Goal: Task Accomplishment & Management: Complete application form

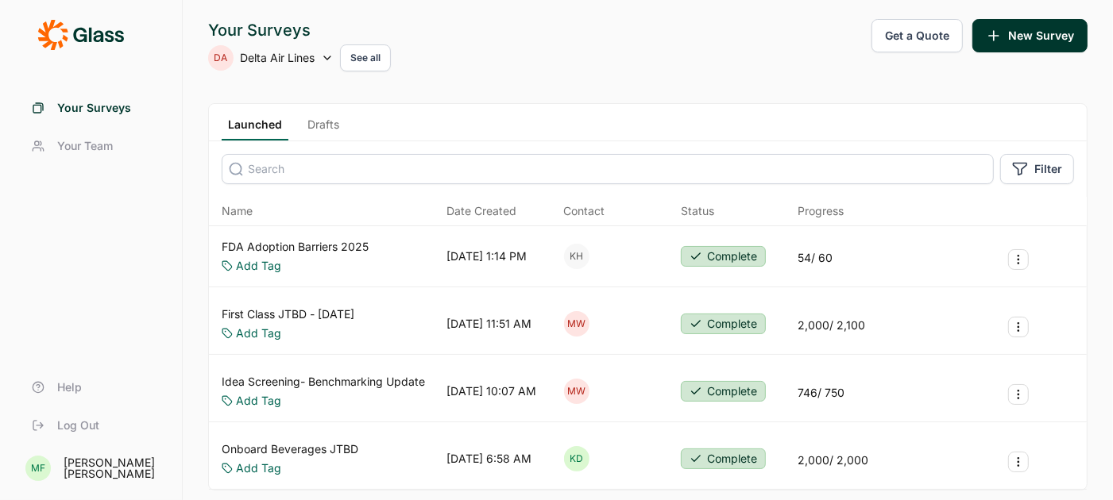
click at [324, 118] on link "Drafts" at bounding box center [323, 129] width 44 height 24
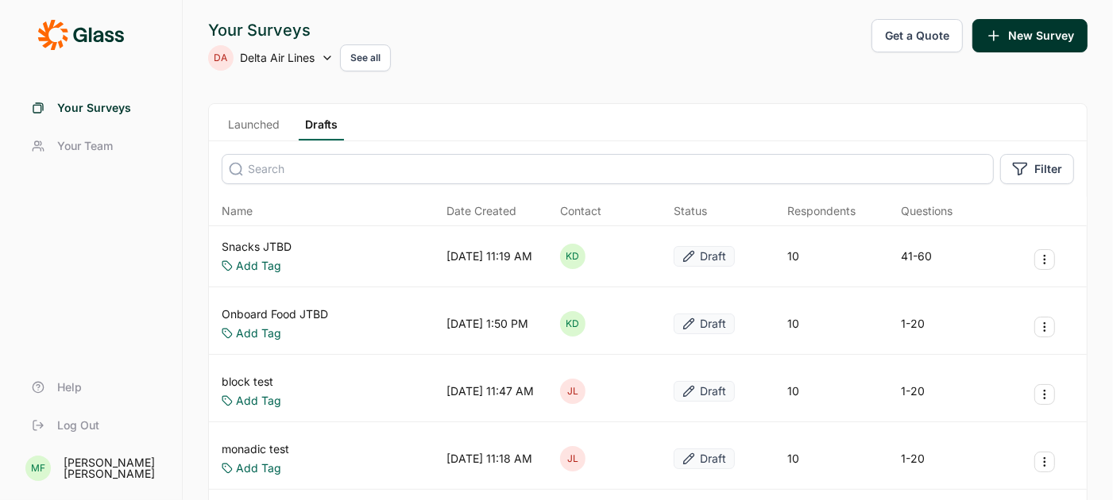
click at [280, 246] on link "Snacks JTBD" at bounding box center [257, 247] width 70 height 16
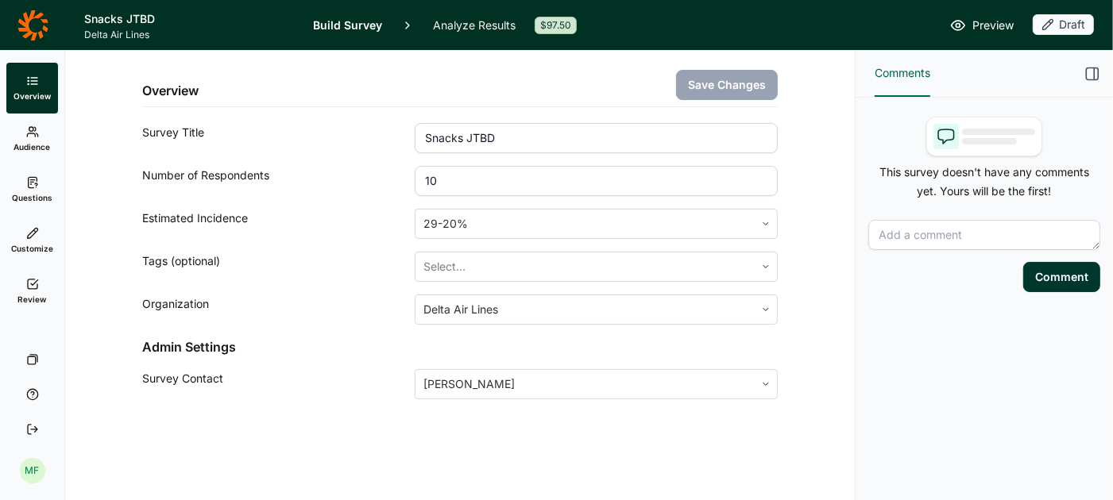
click at [41, 142] on span "Audience" at bounding box center [32, 146] width 37 height 11
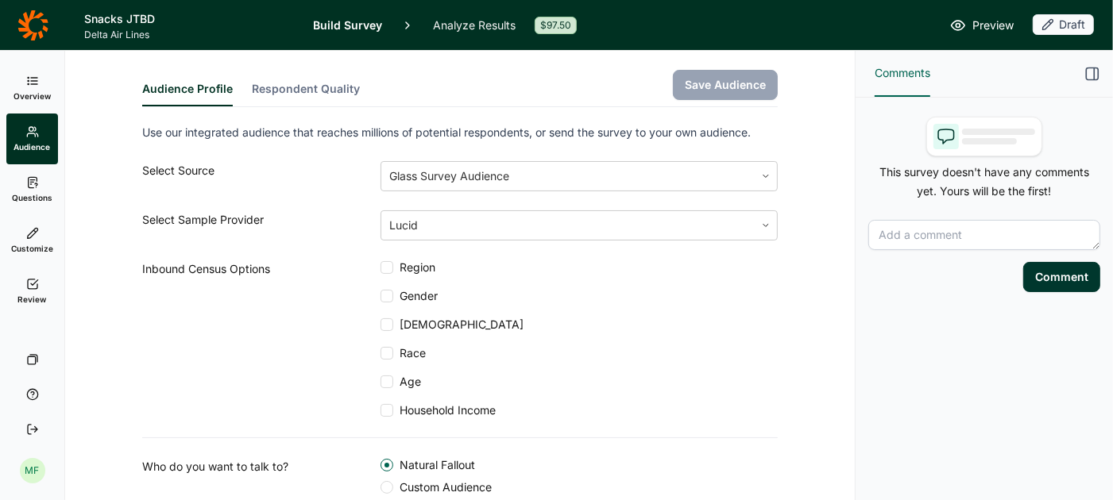
click at [32, 187] on use at bounding box center [32, 182] width 9 height 10
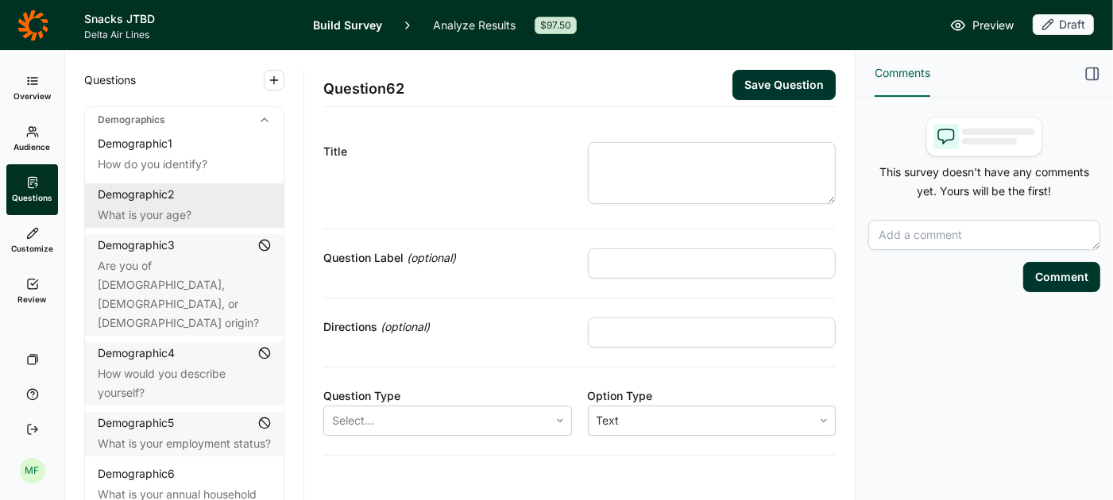
click at [165, 218] on div "What is your age?" at bounding box center [184, 215] width 173 height 19
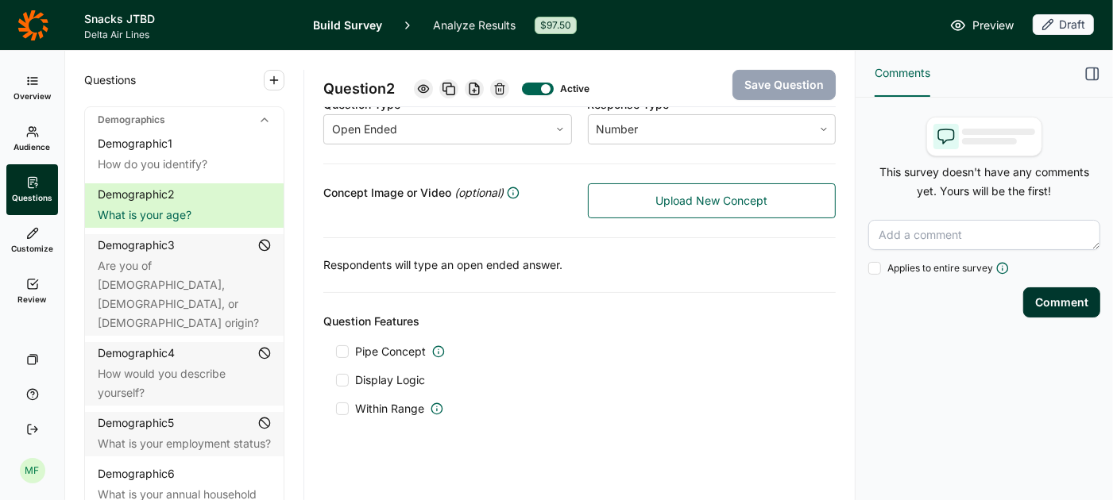
scroll to position [286, 0]
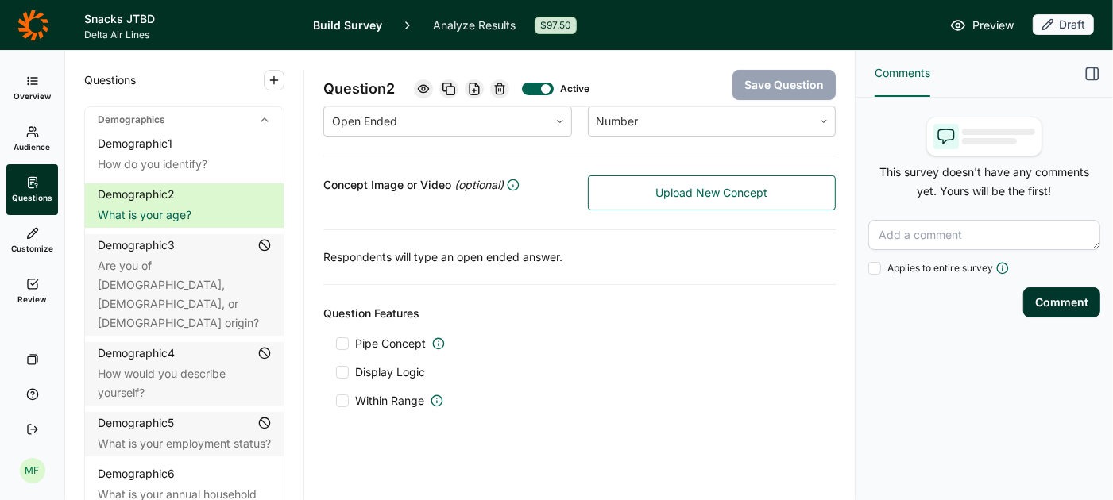
click at [33, 145] on span "Audience" at bounding box center [32, 146] width 37 height 11
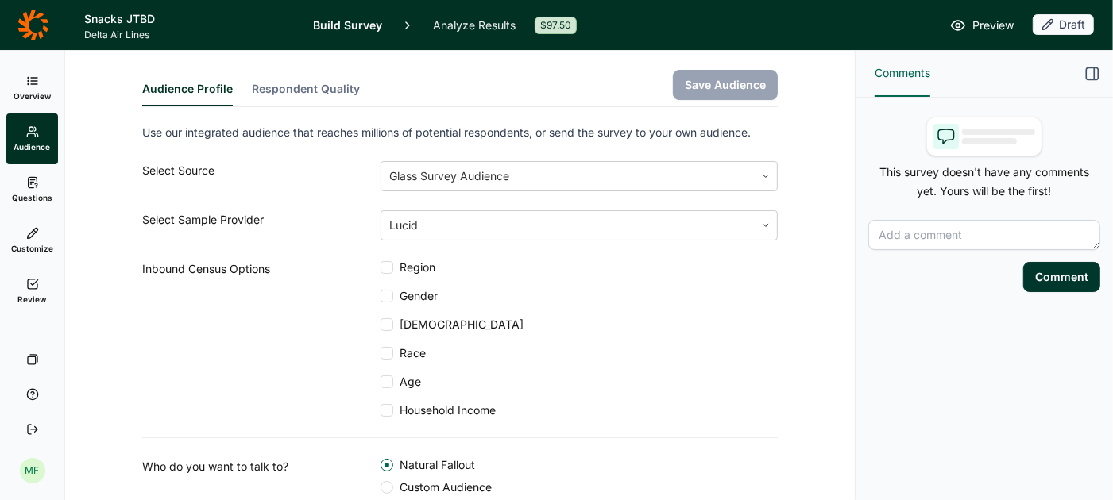
click at [388, 295] on div at bounding box center [386, 296] width 13 height 13
click at [380, 296] on input "Gender" at bounding box center [380, 296] width 0 height 0
click at [385, 383] on div at bounding box center [386, 382] width 13 height 13
click at [380, 382] on input "Age" at bounding box center [380, 382] width 0 height 0
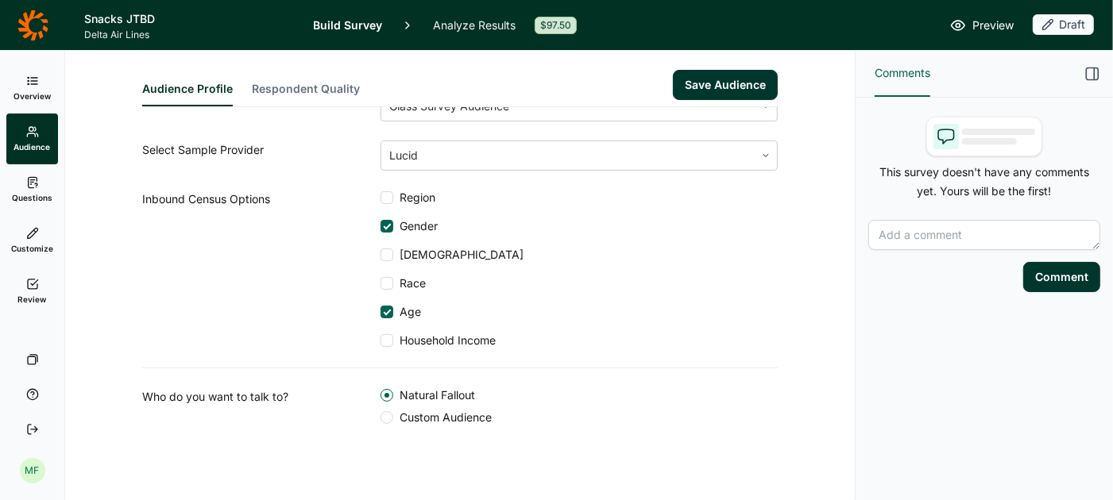
click at [388, 420] on div at bounding box center [386, 417] width 13 height 13
click at [380, 418] on input "Custom Audience" at bounding box center [380, 418] width 0 height 0
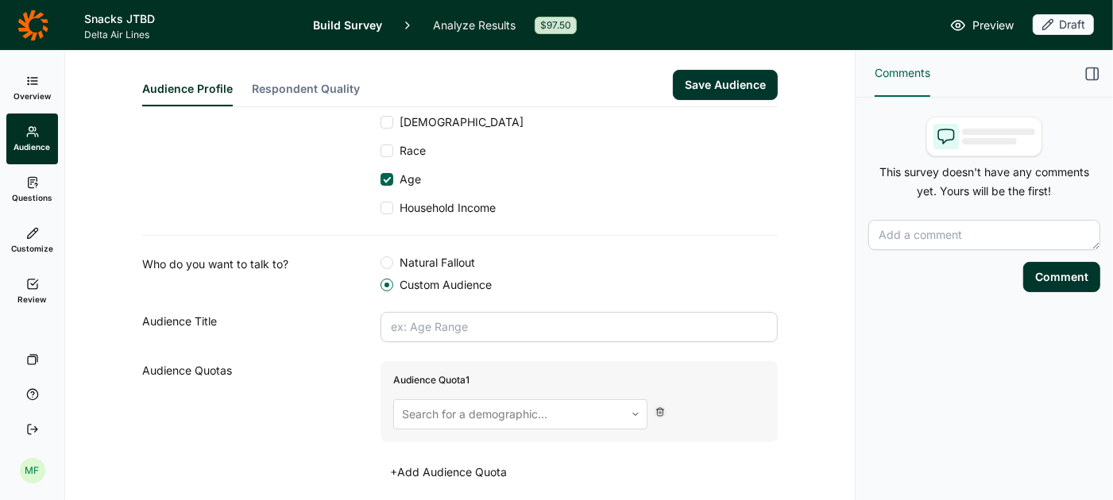
scroll to position [214, 0]
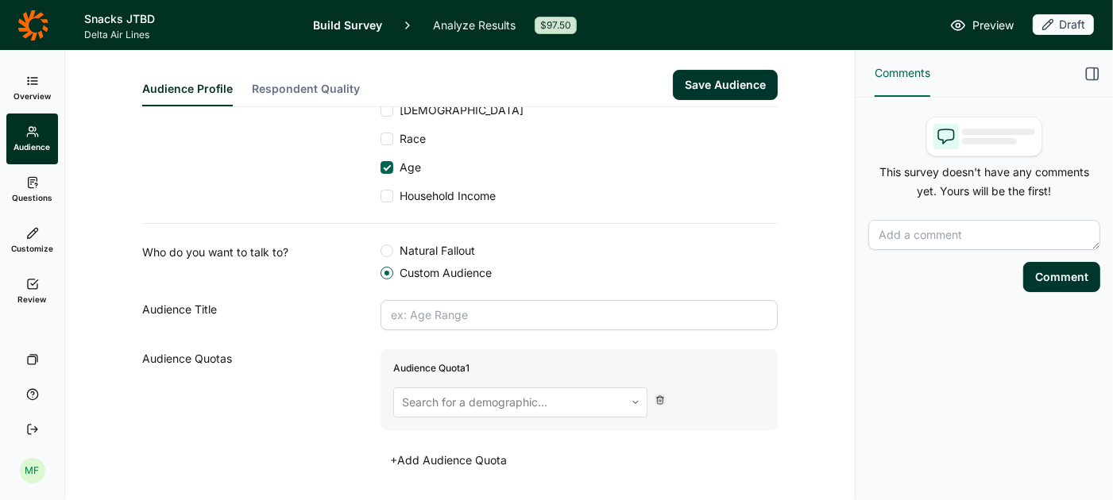
click at [426, 301] on input "text" at bounding box center [578, 315] width 397 height 30
type input "18+"
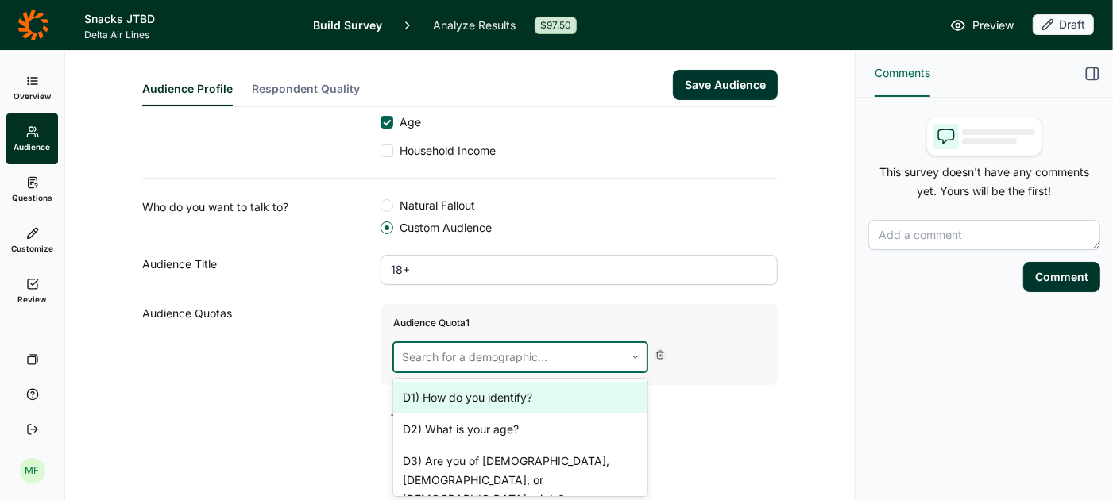
click at [511, 359] on div at bounding box center [509, 357] width 214 height 22
click at [500, 354] on div at bounding box center [509, 357] width 214 height 22
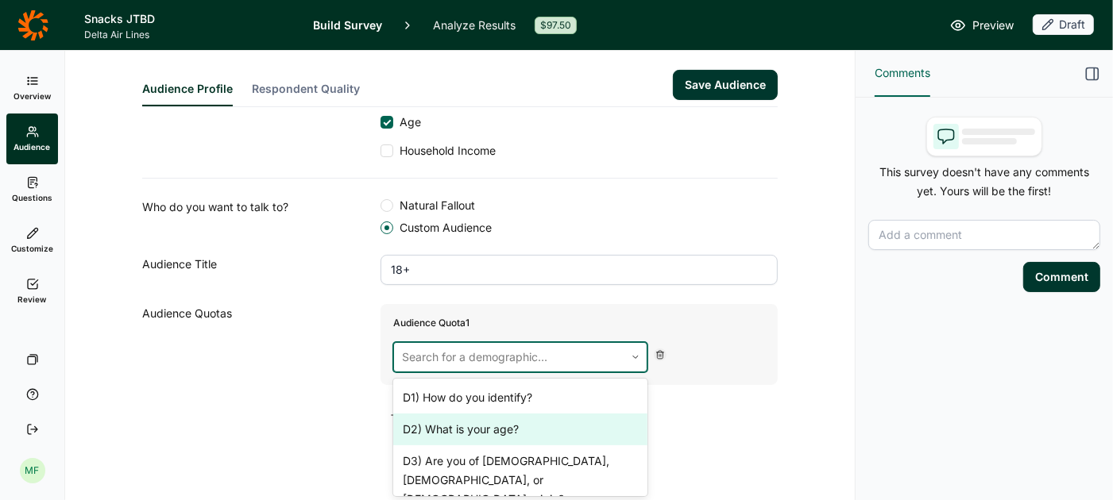
click at [476, 435] on div "D2) What is your age?" at bounding box center [520, 430] width 254 height 32
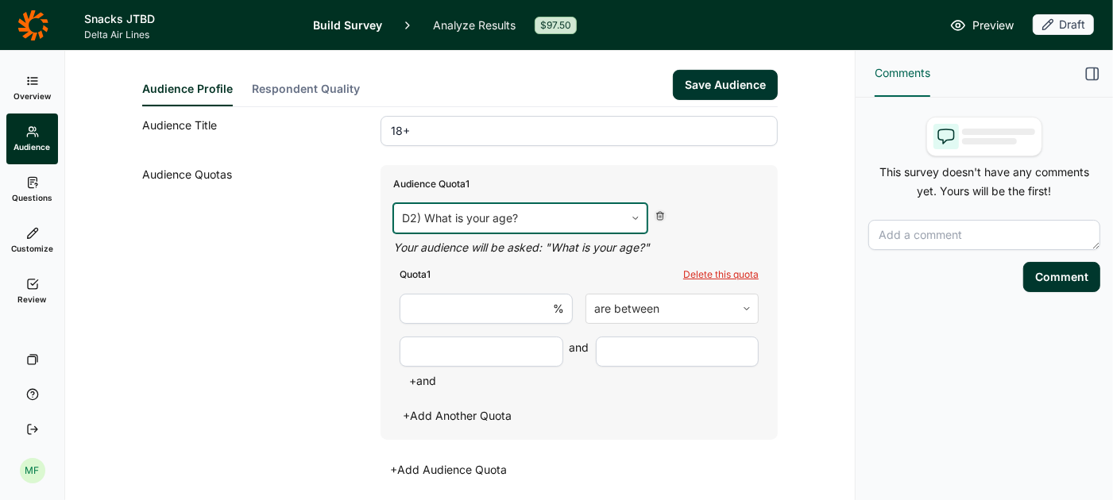
scroll to position [411, 0]
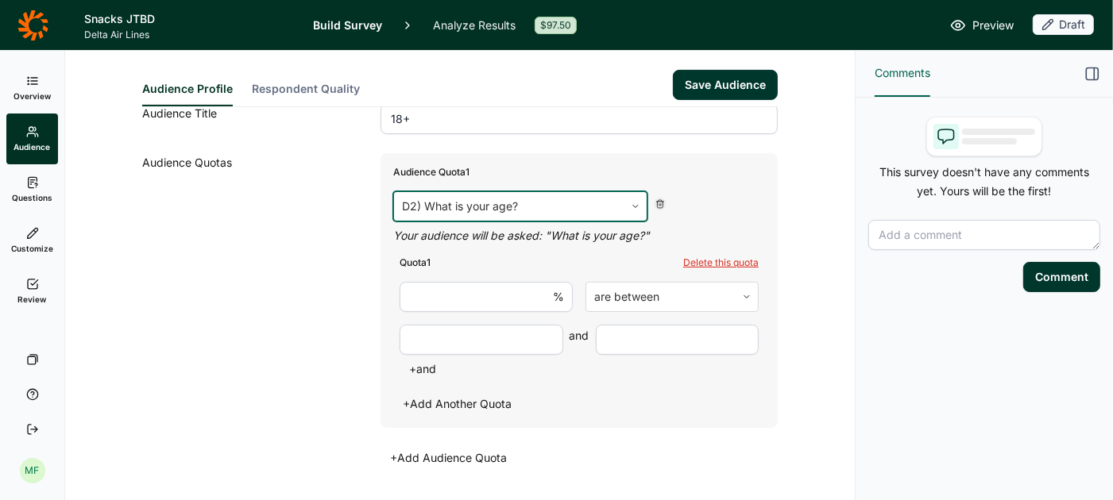
click at [529, 297] on input "number" at bounding box center [485, 297] width 173 height 30
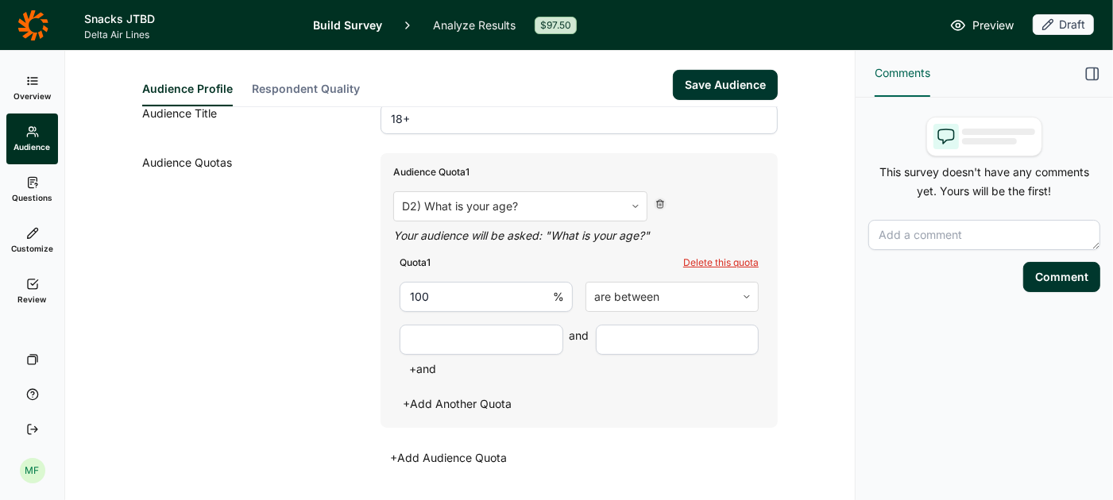
type input "100"
click at [503, 352] on div "and + and" at bounding box center [578, 353] width 359 height 56
click at [502, 347] on input "number" at bounding box center [481, 340] width 164 height 30
type input "18"
click at [646, 339] on input "number" at bounding box center [678, 340] width 164 height 30
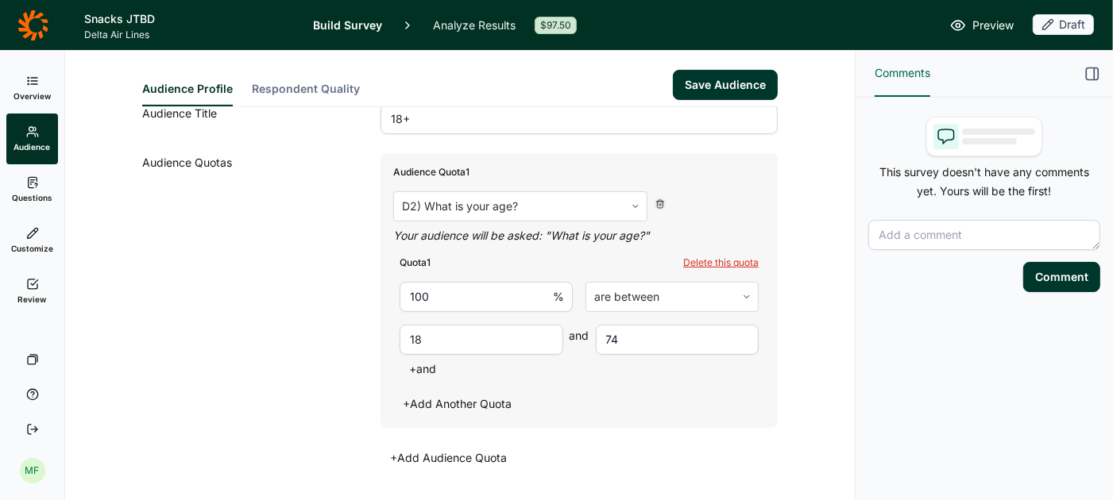
type input "74"
click at [702, 79] on button "Save Audience" at bounding box center [725, 85] width 105 height 30
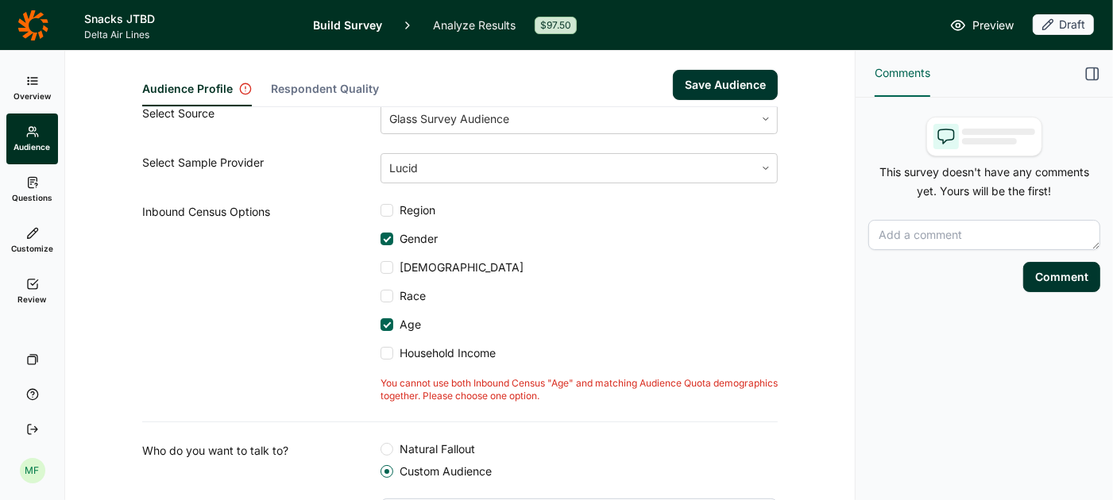
scroll to position [153, 0]
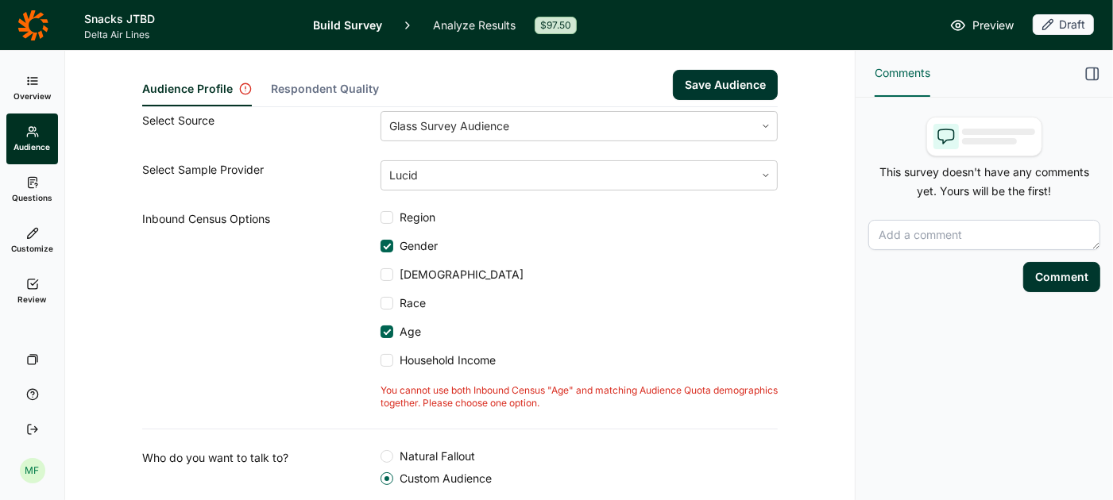
click at [384, 330] on div at bounding box center [388, 332] width 8 height 8
click at [380, 332] on input "Age" at bounding box center [380, 332] width 0 height 0
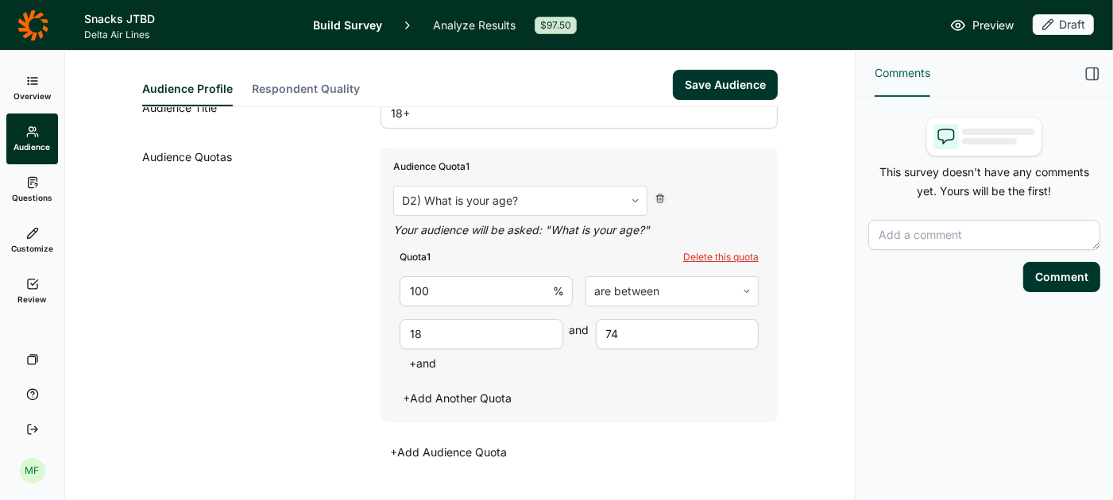
scroll to position [421, 0]
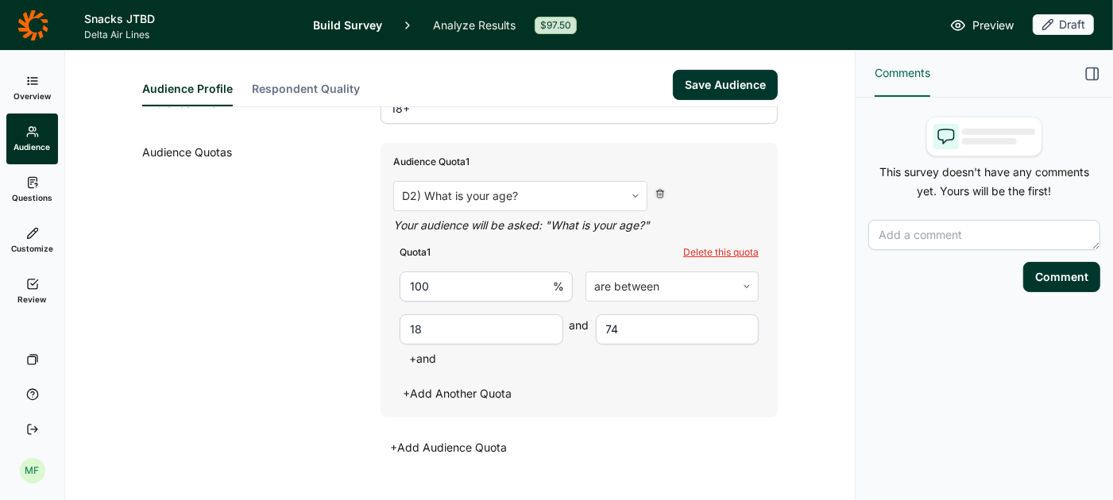
click at [696, 76] on button "Save Audience" at bounding box center [725, 85] width 105 height 30
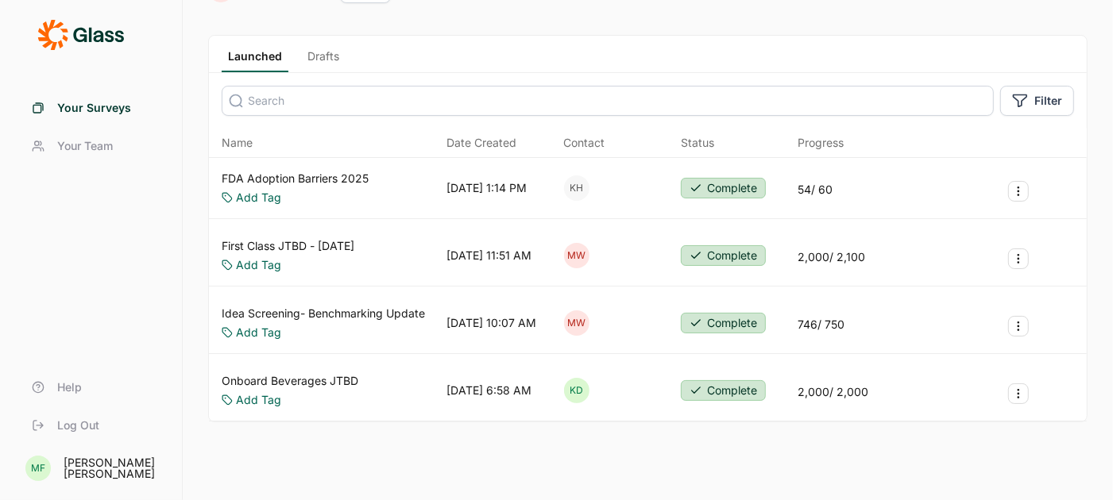
scroll to position [95, 0]
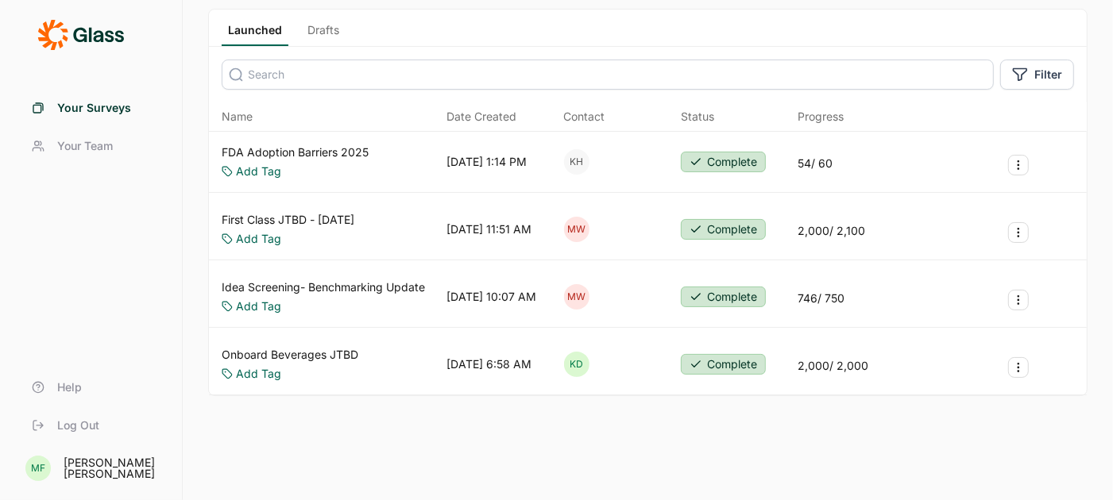
click at [282, 352] on link "Onboard Beverages JTBD" at bounding box center [290, 355] width 137 height 16
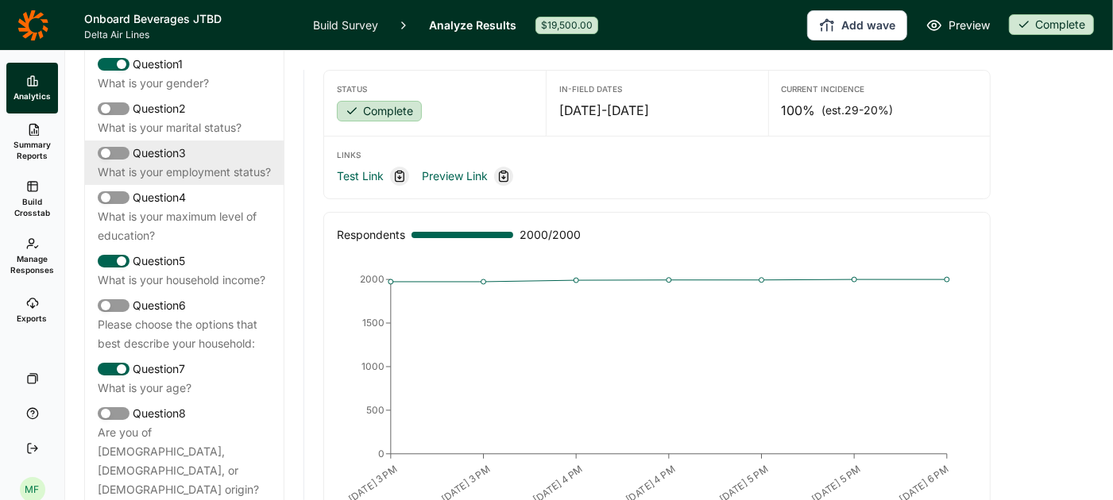
scroll to position [117, 0]
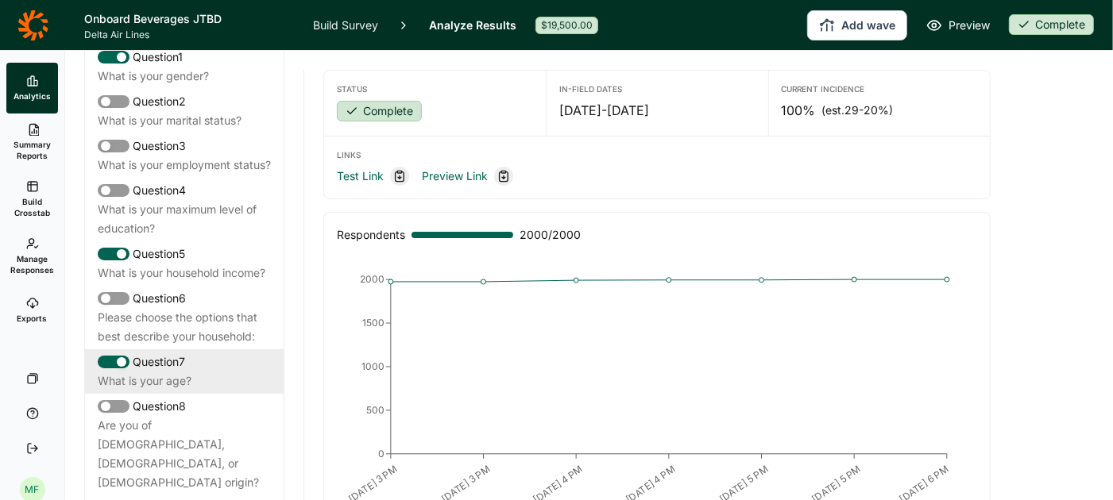
click at [131, 372] on div "Question 7" at bounding box center [184, 362] width 173 height 19
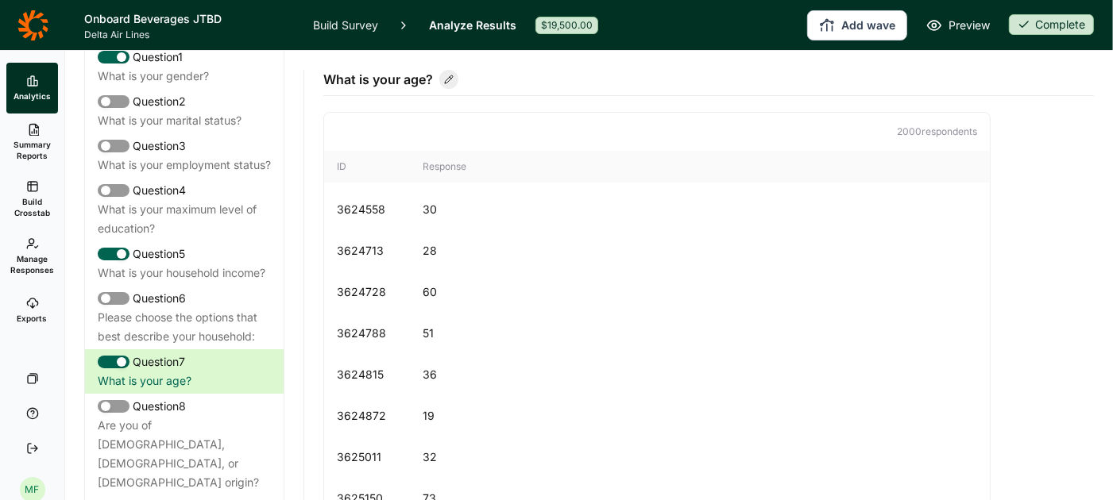
click at [332, 24] on link "Build Survey" at bounding box center [345, 25] width 65 height 50
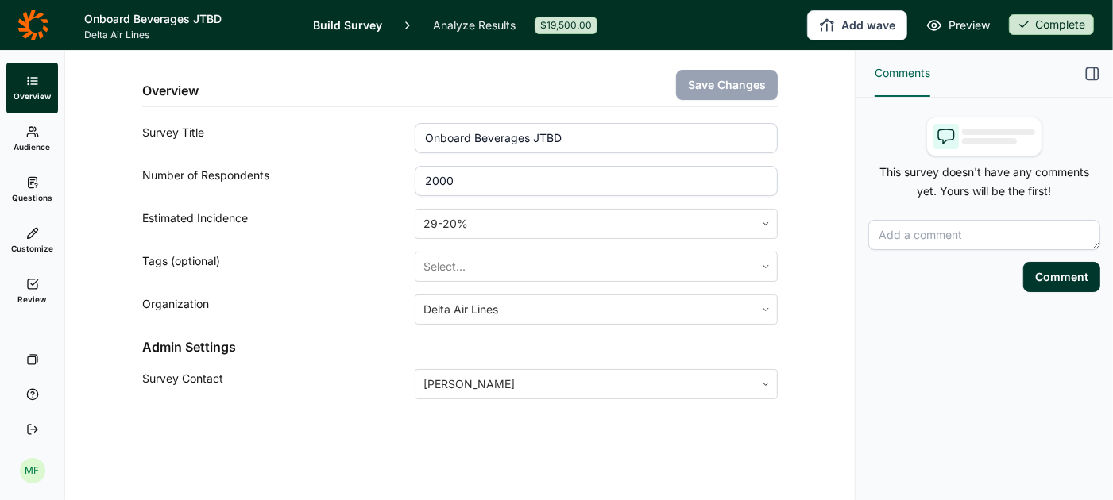
click at [31, 134] on icon at bounding box center [32, 131] width 13 height 13
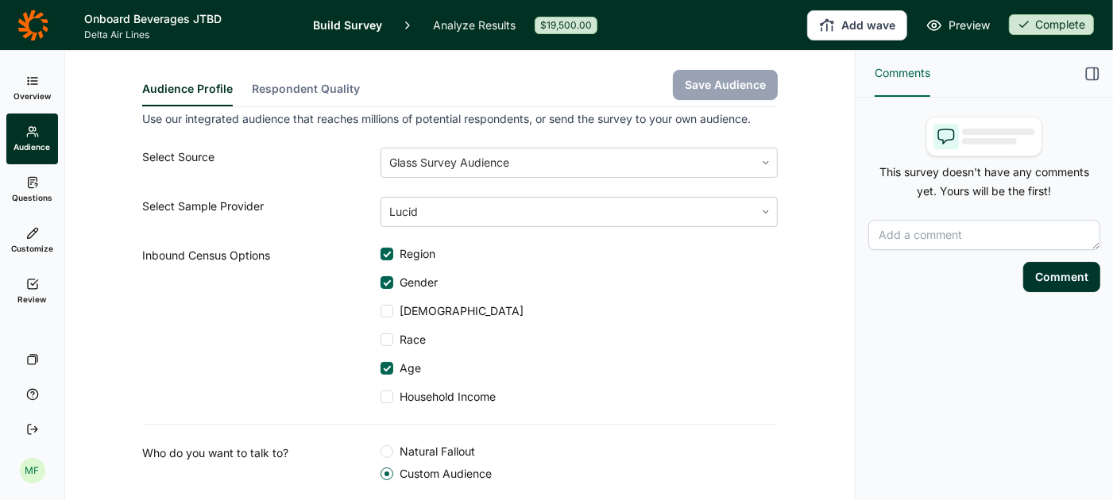
scroll to position [14, 0]
